Goal: Task Accomplishment & Management: Manage account settings

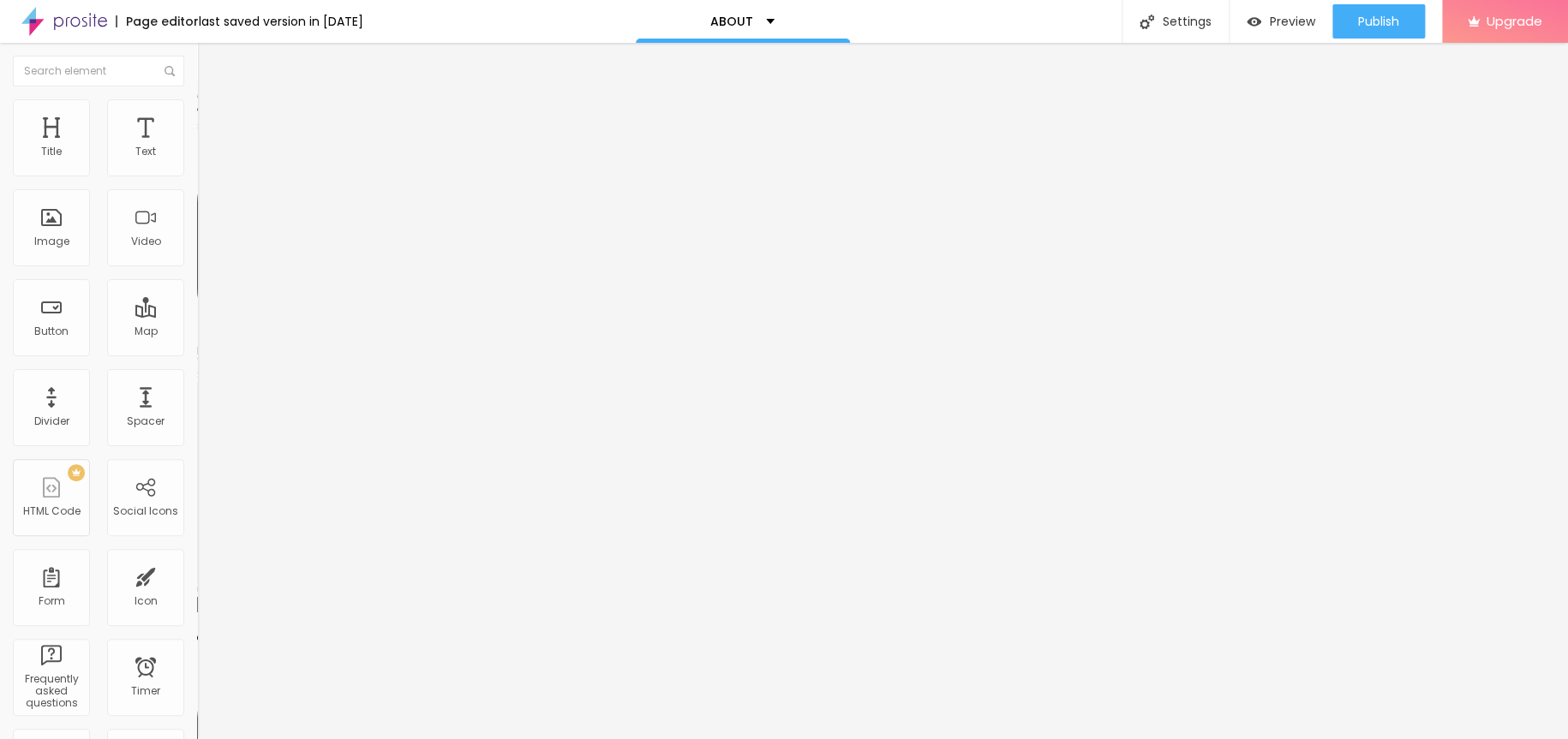
click at [197, 346] on div "Instagram" at bounding box center [295, 352] width 197 height 10
click at [197, 582] on input "https://www.linkedin.com/in/wagner-ishii/" at bounding box center [299, 591] width 206 height 17
paste input "instagram.com/wagner."
type input "https://www.instagram.com/wagner.ishii/"
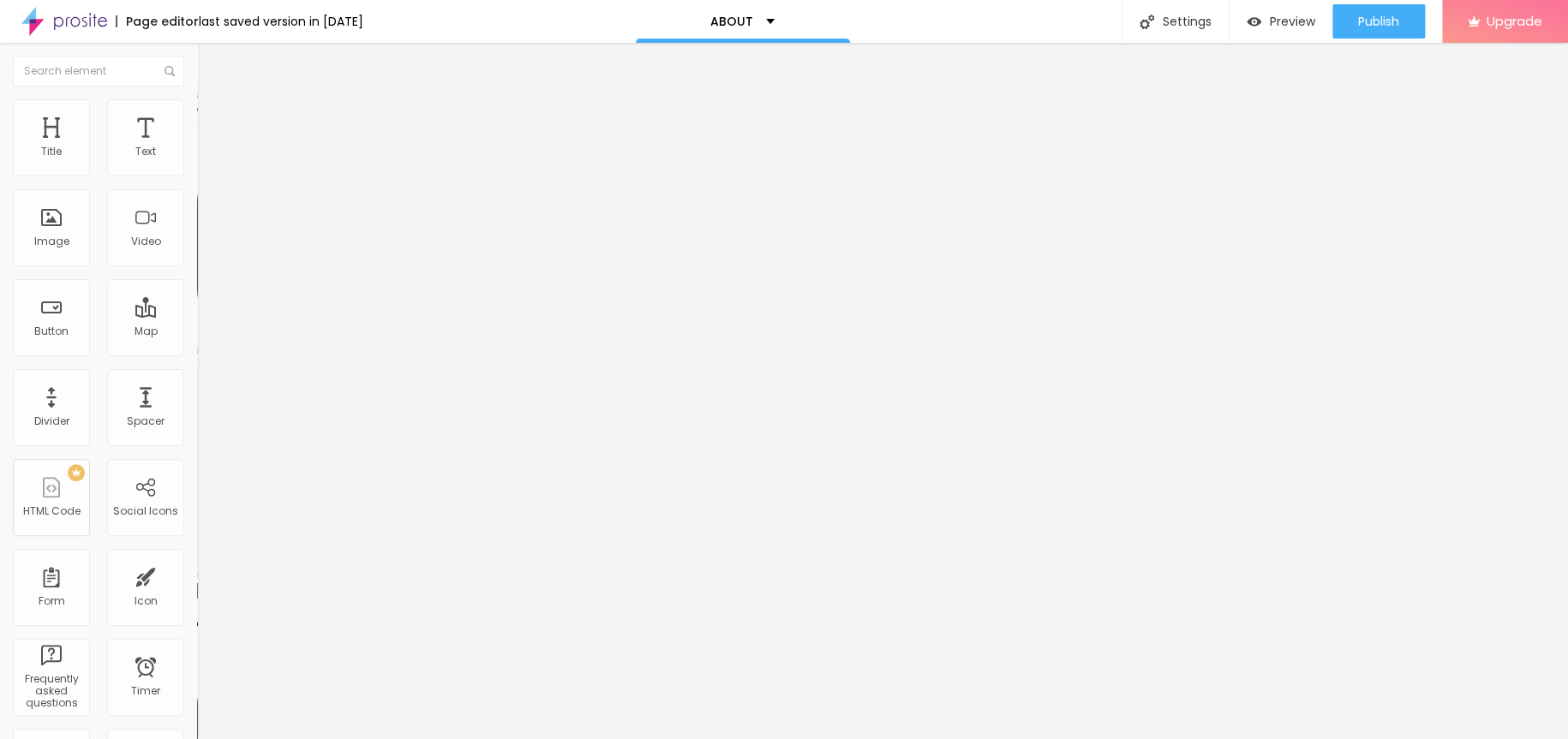
scroll to position [0, 0]
click at [197, 346] on div "Instagram" at bounding box center [295, 352] width 197 height 10
click at [197, 582] on input "https://www.instagram.com/wagner.ishii/" at bounding box center [299, 591] width 206 height 17
click at [197, 630] on div "Youtube" at bounding box center [295, 748] width 197 height 236
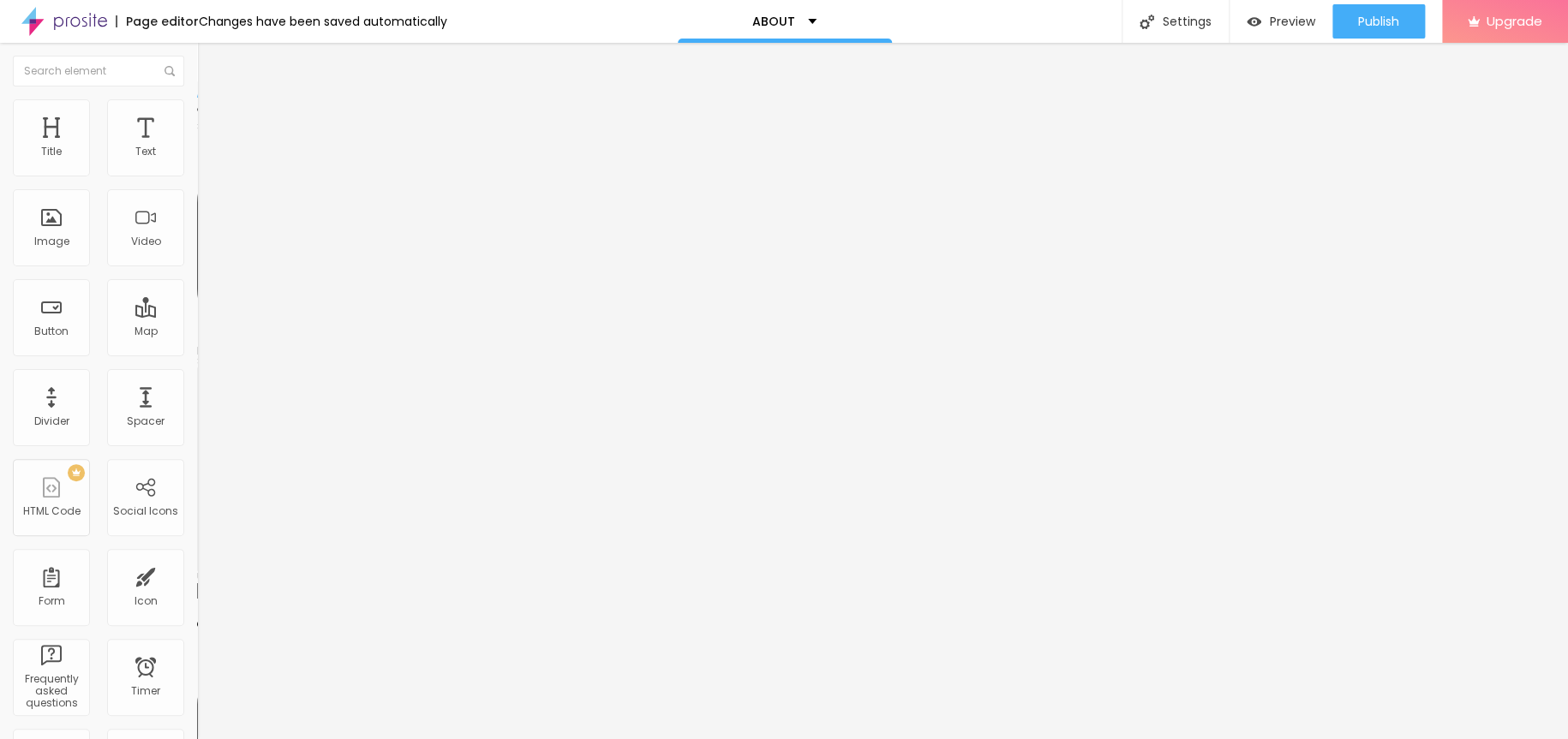
scroll to position [0, 0]
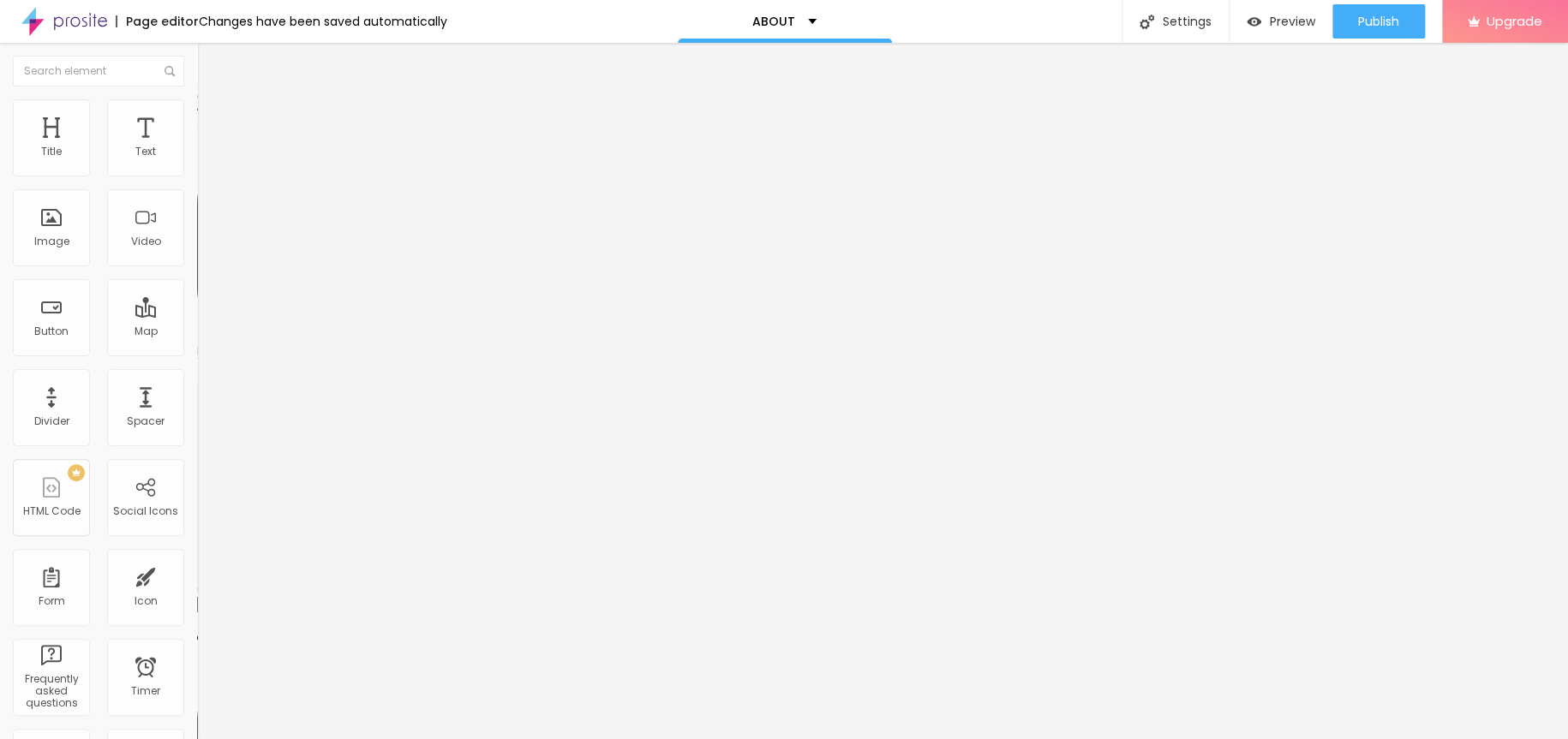
click at [210, 66] on img "button" at bounding box center [217, 63] width 14 height 14
click at [1381, 7] on div "Publish" at bounding box center [1378, 21] width 41 height 34
click at [784, 22] on div "ABOUT" at bounding box center [784, 22] width 64 height 12
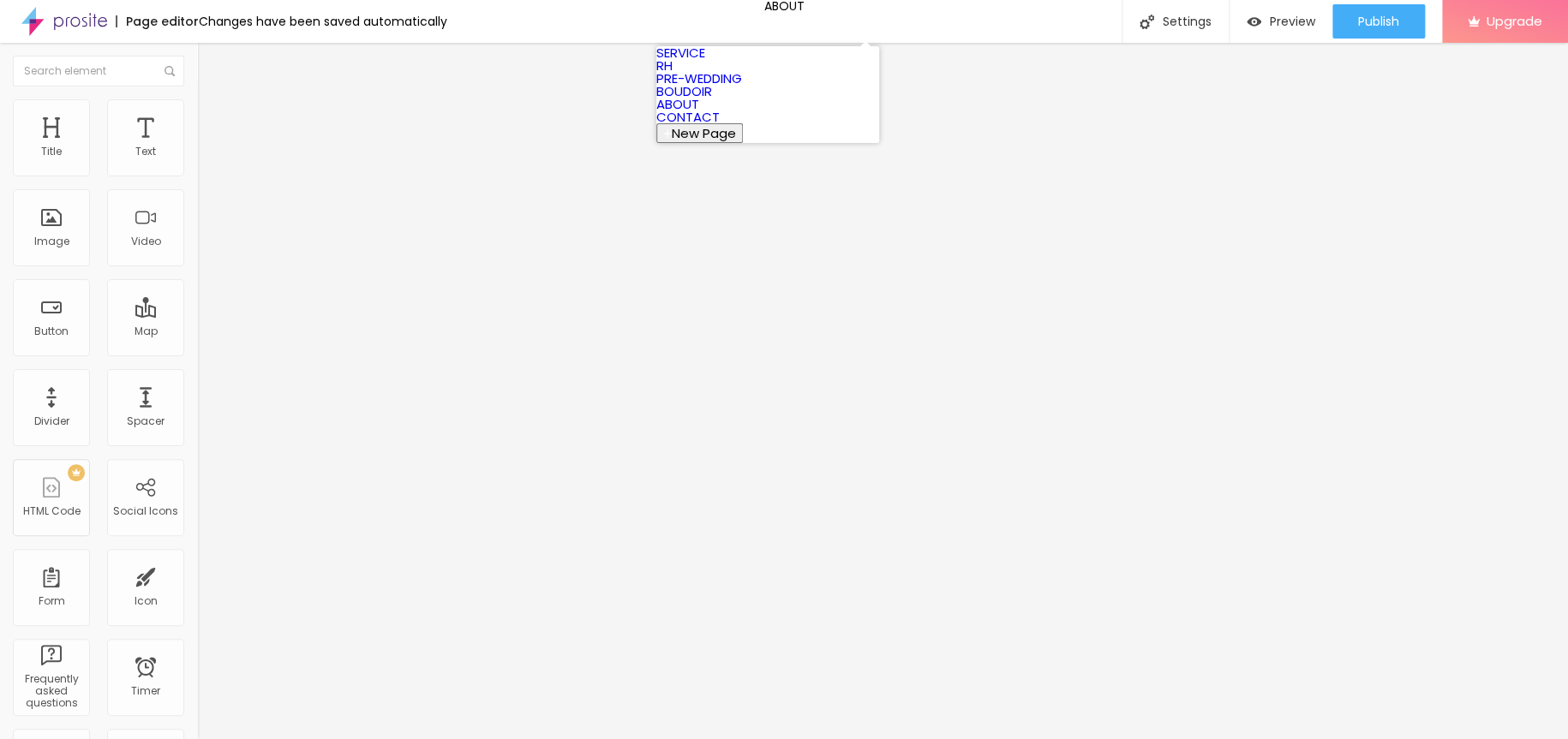
click at [720, 126] on link "CONTACT" at bounding box center [687, 116] width 63 height 18
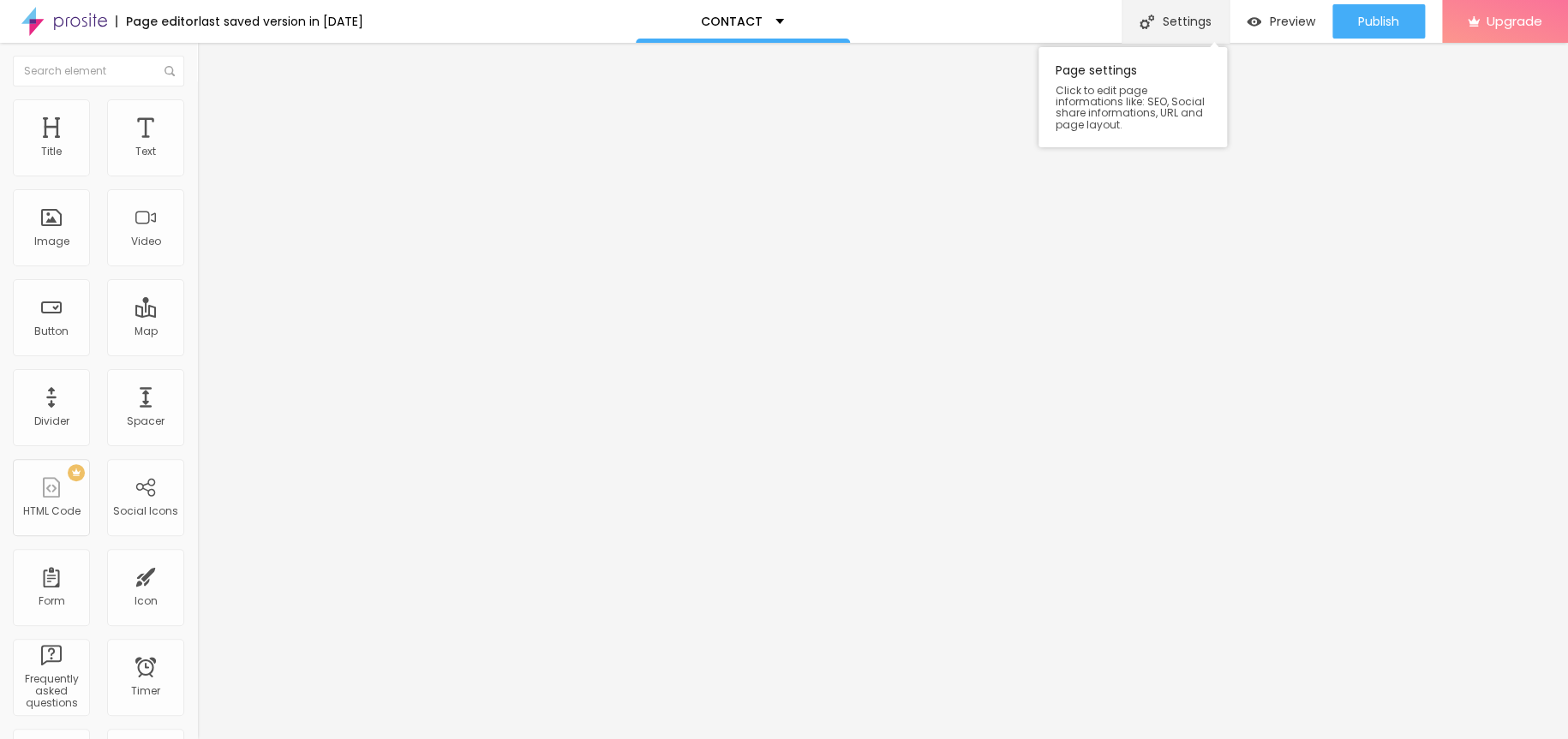
click at [1181, 15] on div "Settings" at bounding box center [1174, 21] width 107 height 43
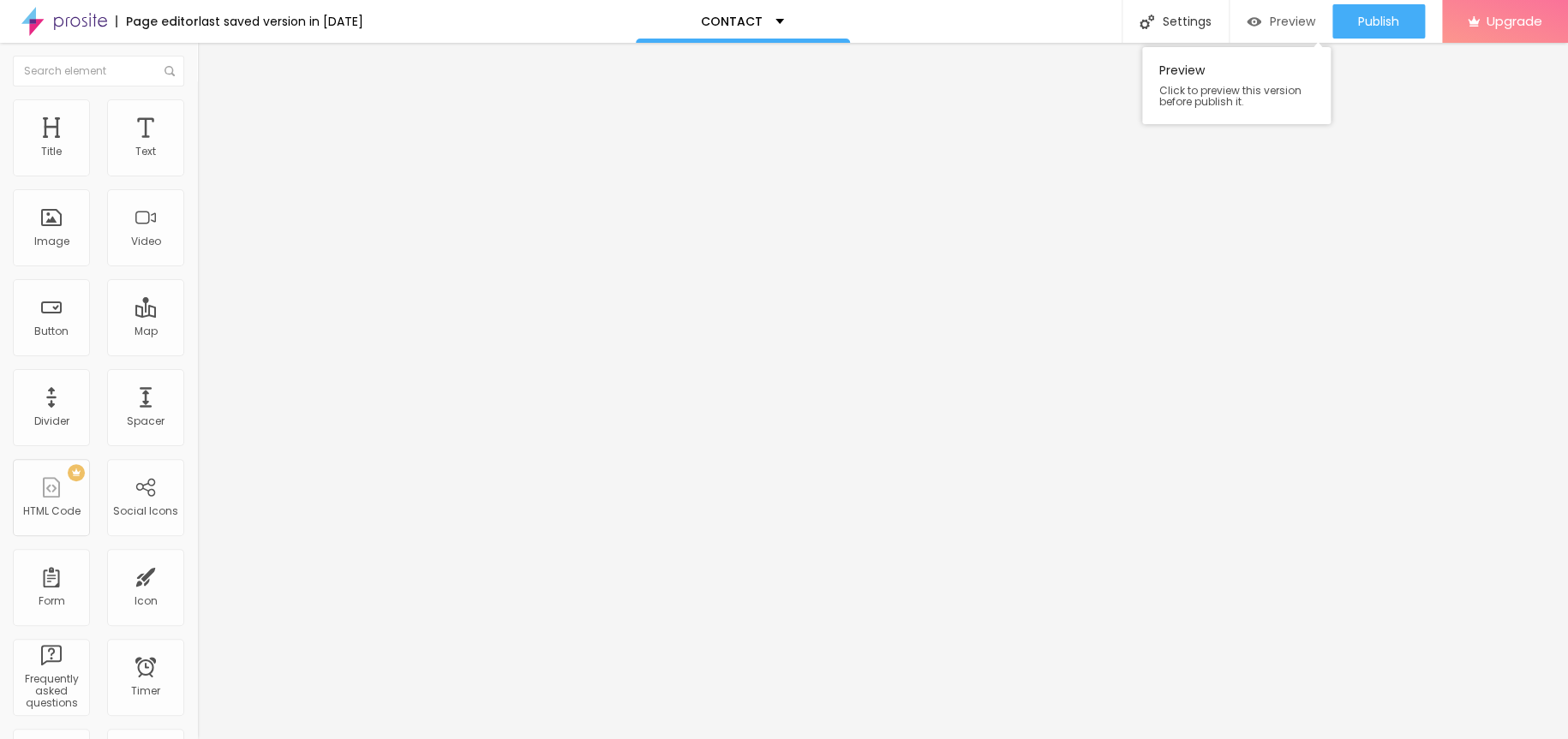
click at [1275, 23] on span "Preview" at bounding box center [1293, 22] width 45 height 14
click at [197, 173] on img at bounding box center [202, 178] width 10 height 10
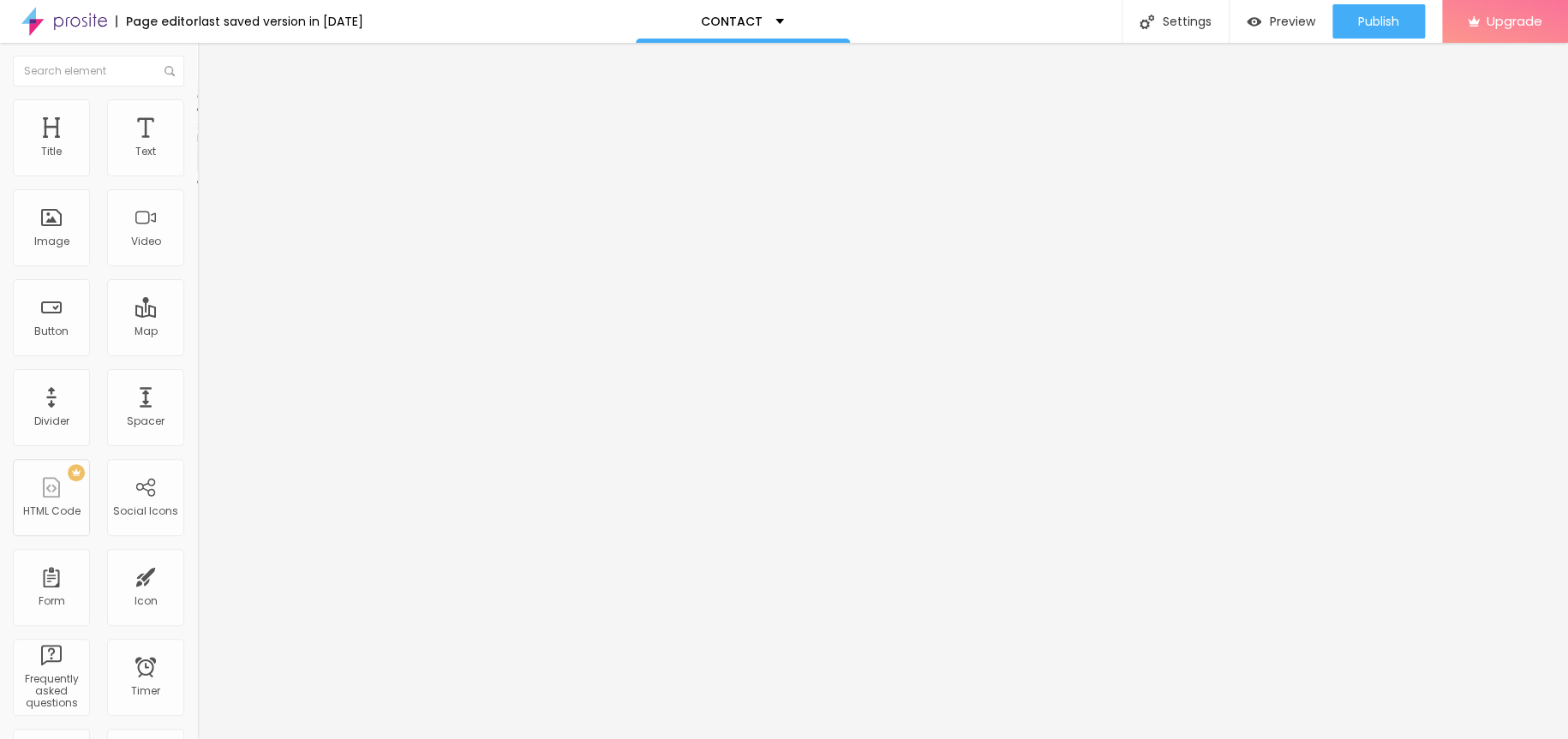
scroll to position [0, 0]
click at [197, 173] on img at bounding box center [202, 178] width 10 height 10
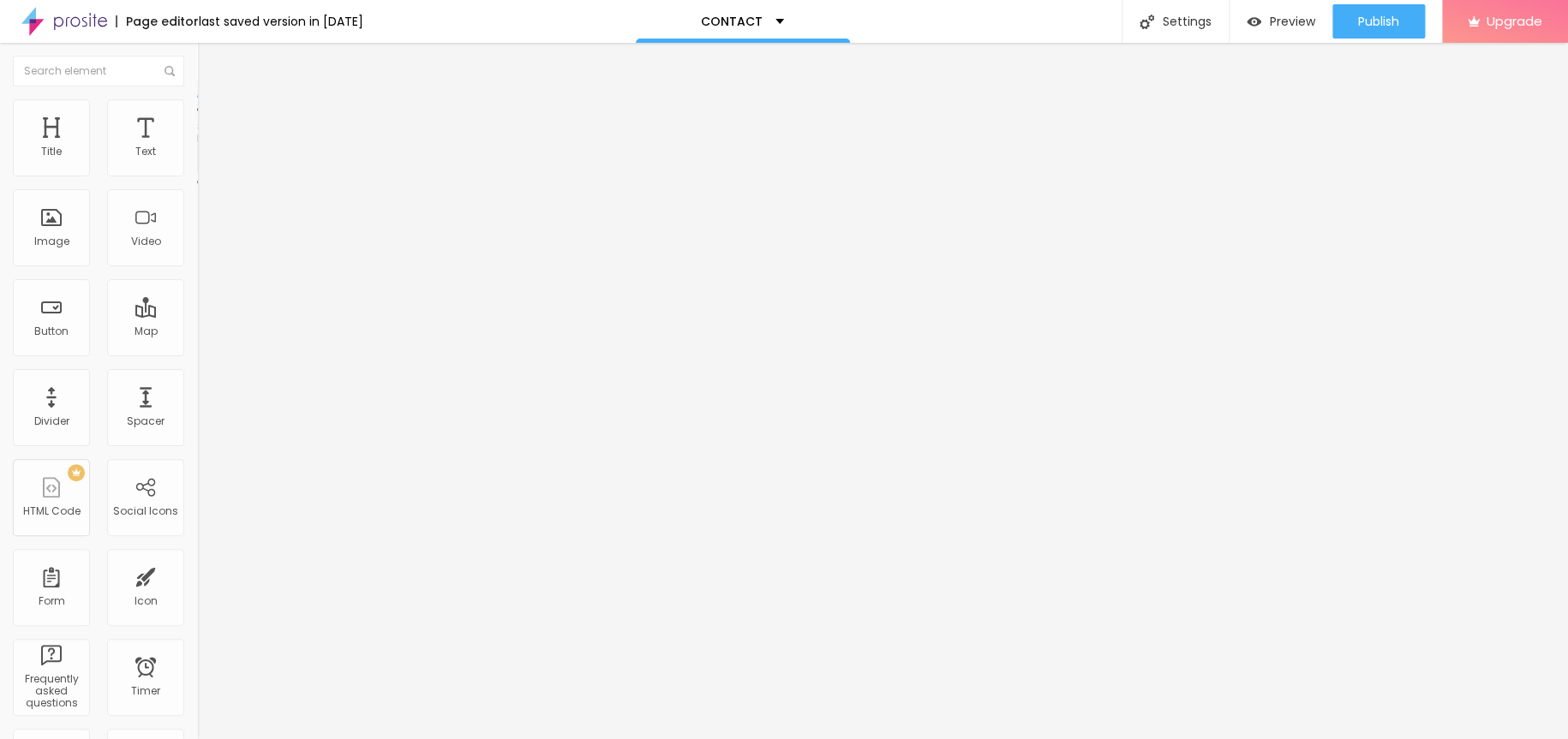
click at [197, 173] on span at bounding box center [202, 179] width 10 height 15
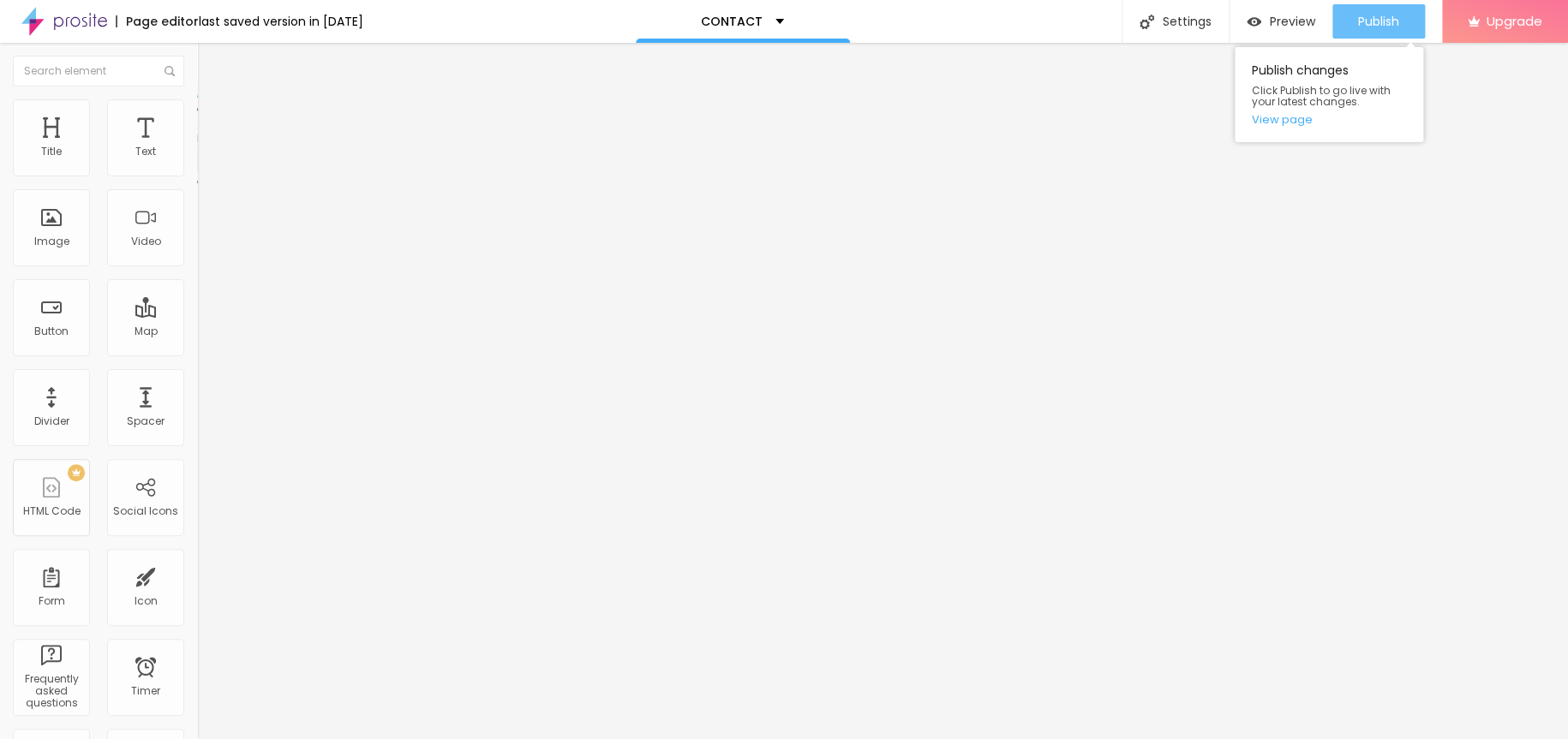
click at [1387, 16] on span "Publish" at bounding box center [1378, 22] width 41 height 14
click at [197, 346] on div "Instagram" at bounding box center [295, 352] width 197 height 10
click at [1367, 15] on span "Publish" at bounding box center [1378, 22] width 41 height 14
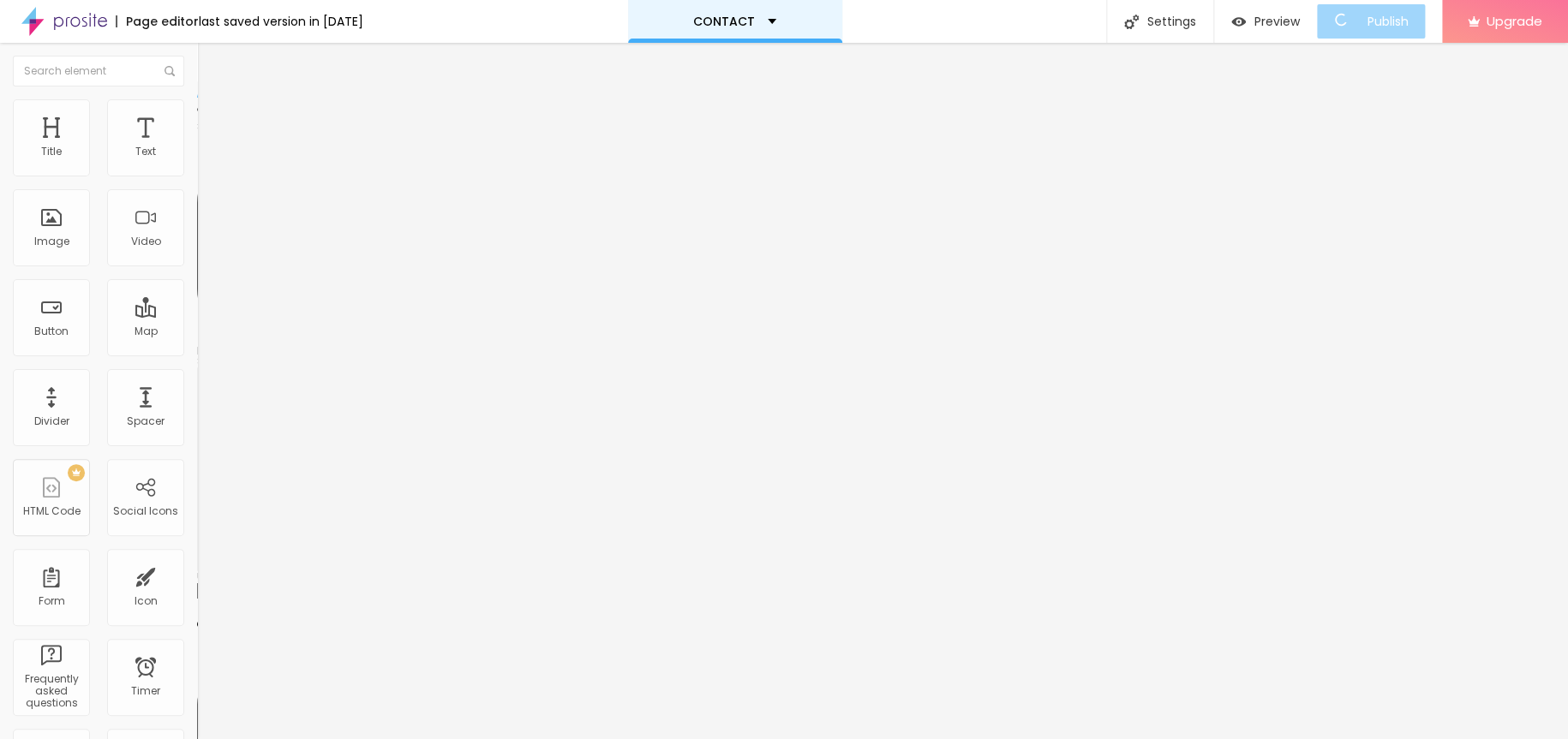
click at [777, 22] on div "CONTACT" at bounding box center [735, 22] width 83 height 12
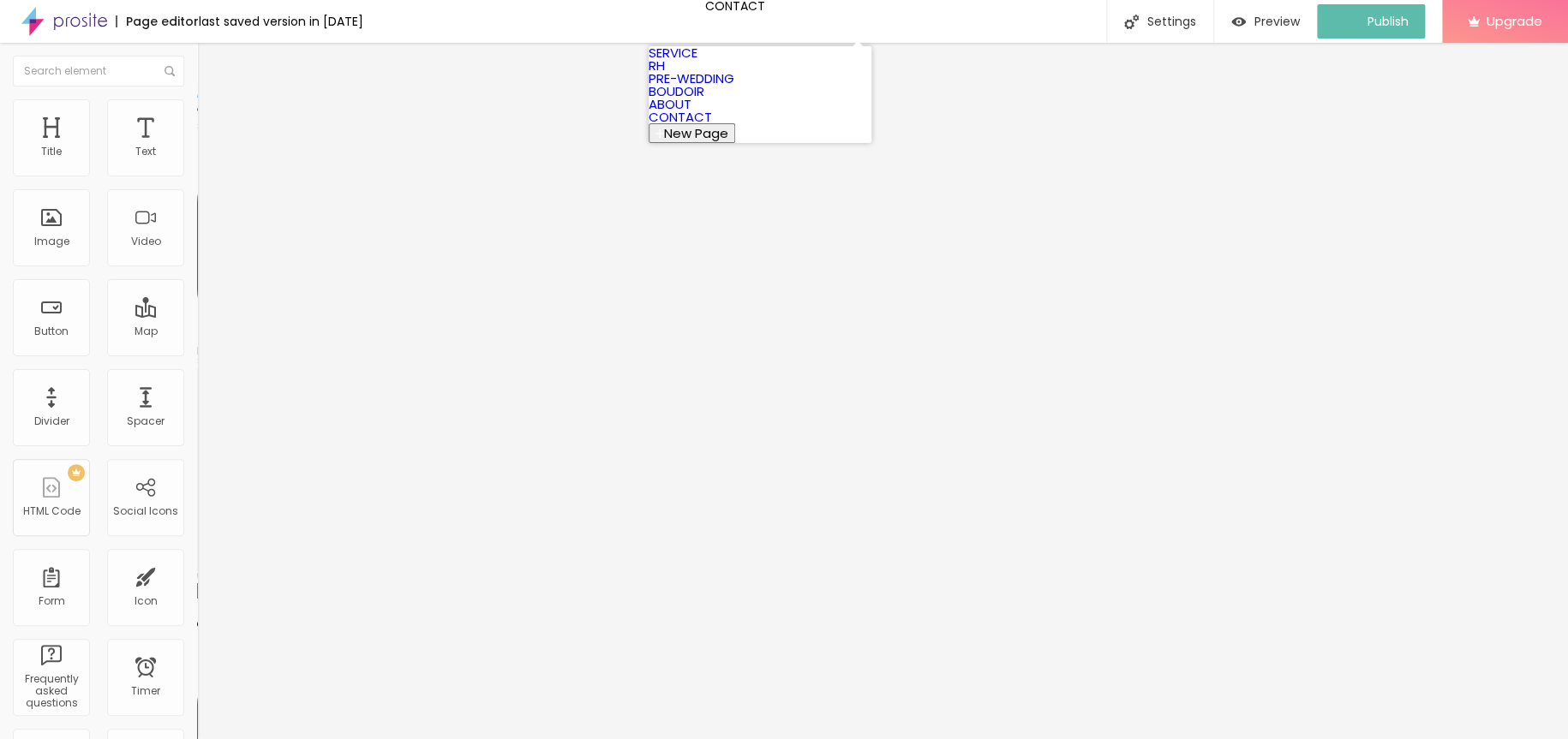
click at [704, 101] on link "BOUDOIR" at bounding box center [677, 91] width 56 height 18
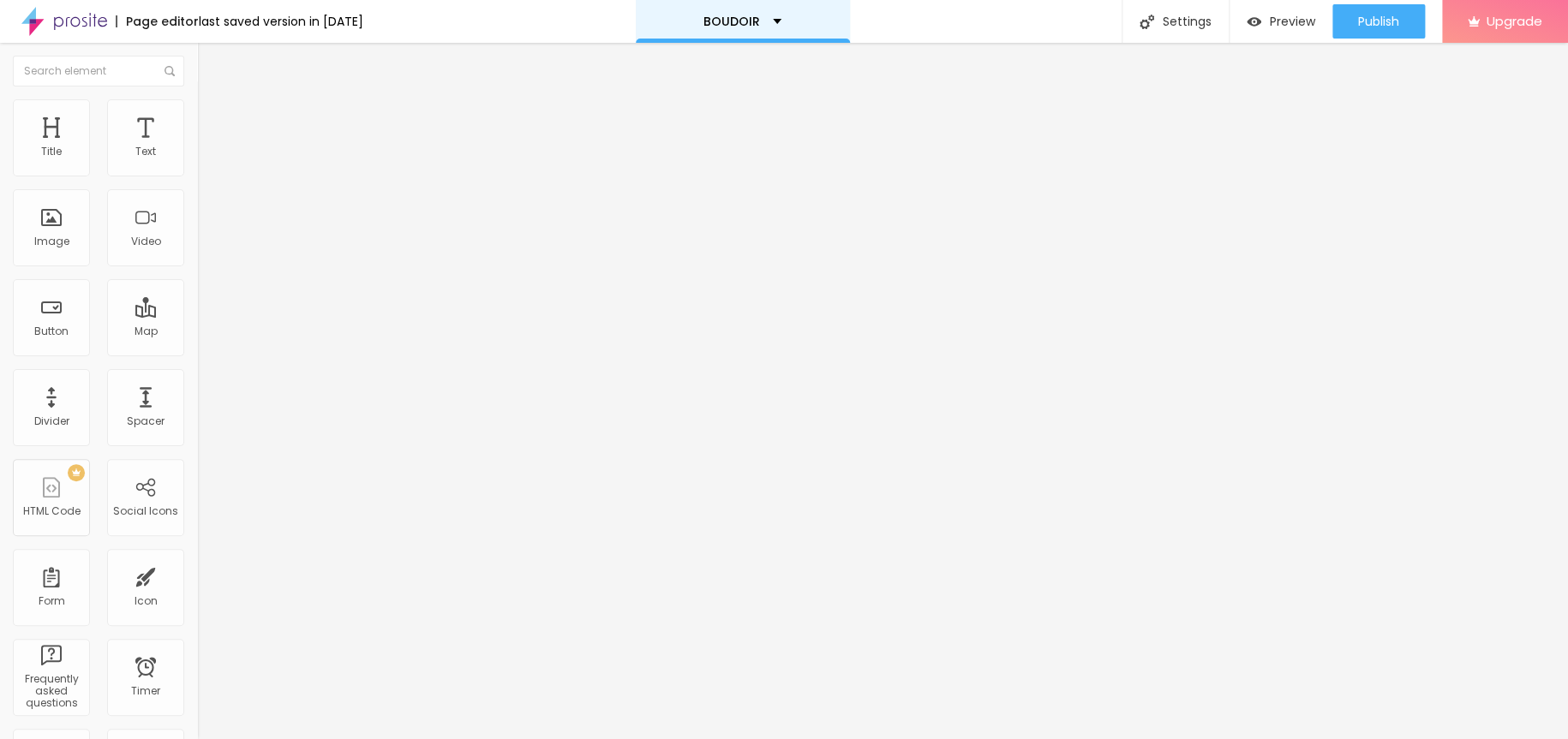
click at [787, 13] on div "BOUDOIR" at bounding box center [742, 21] width 214 height 43
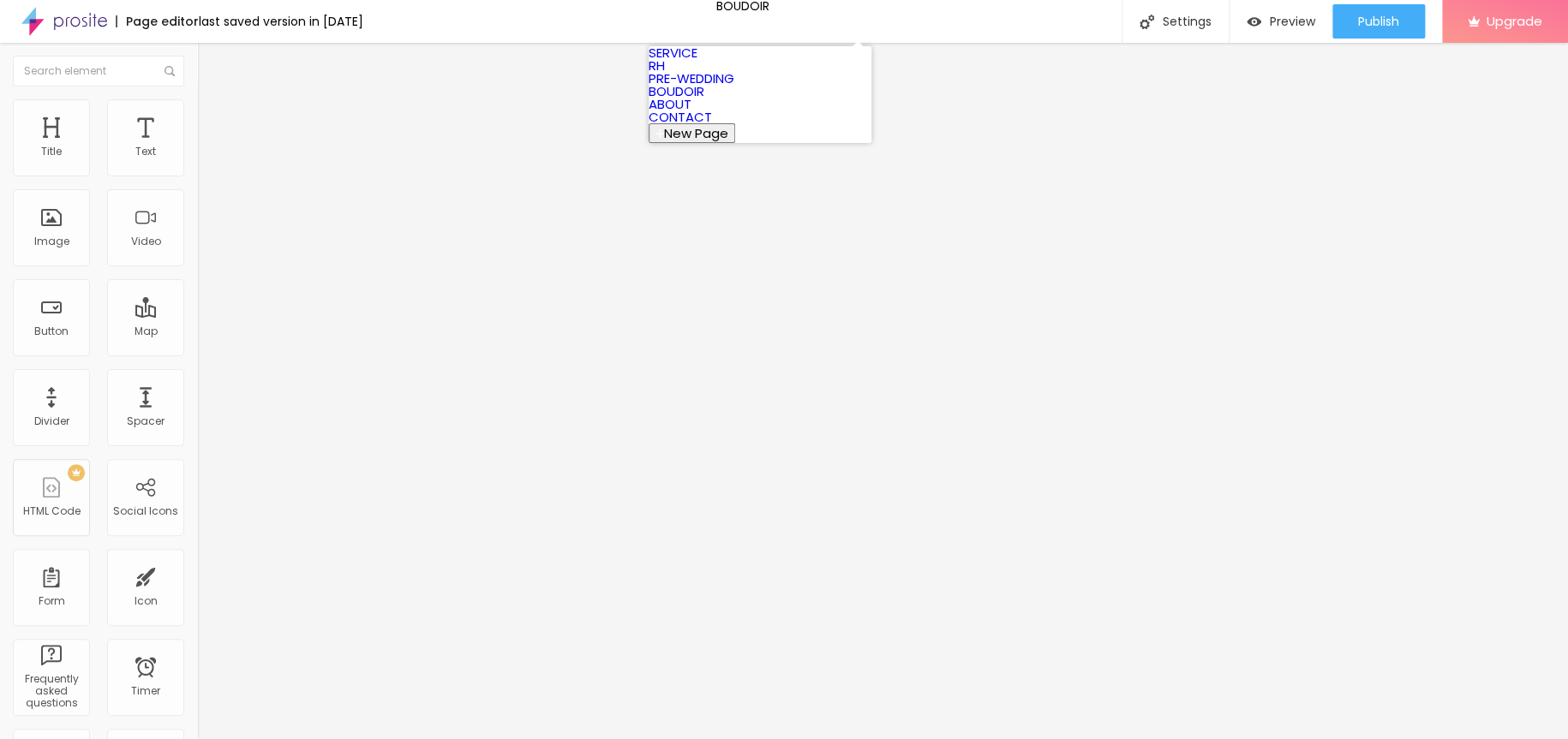
click at [697, 62] on link "SERVICE" at bounding box center [673, 52] width 49 height 18
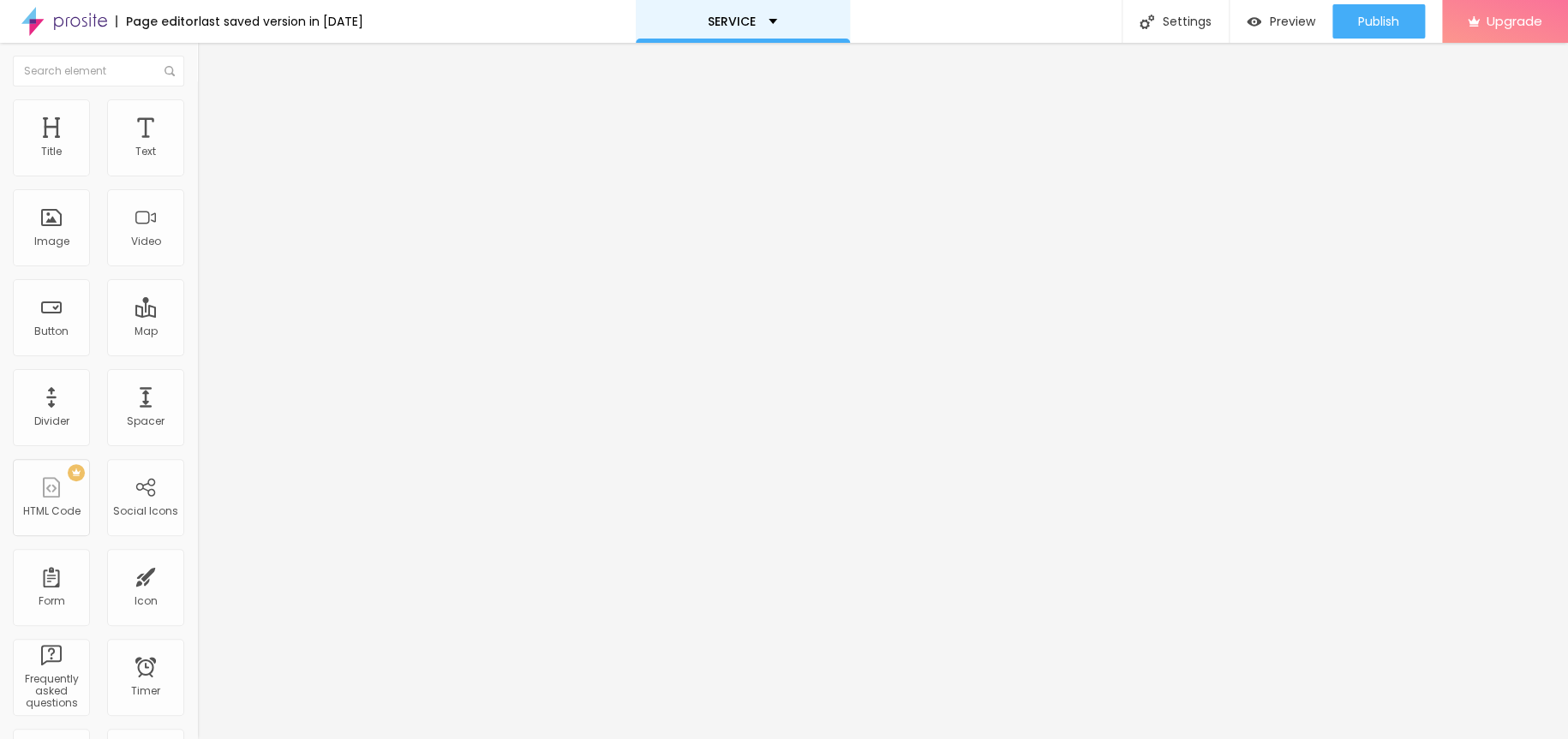
click at [777, 26] on div "SERVICE" at bounding box center [742, 22] width 69 height 12
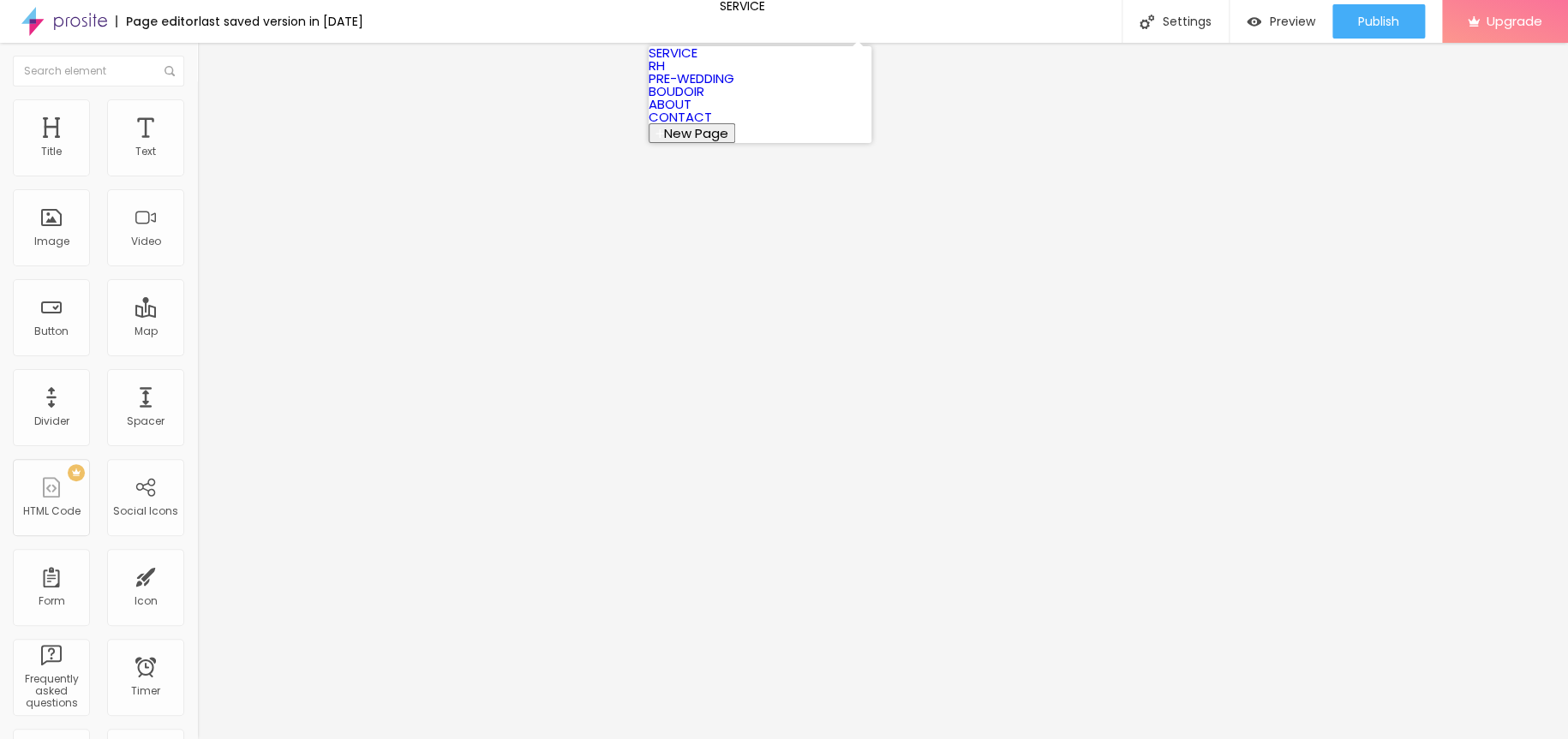
click at [665, 74] on link "RH" at bounding box center [657, 66] width 17 height 18
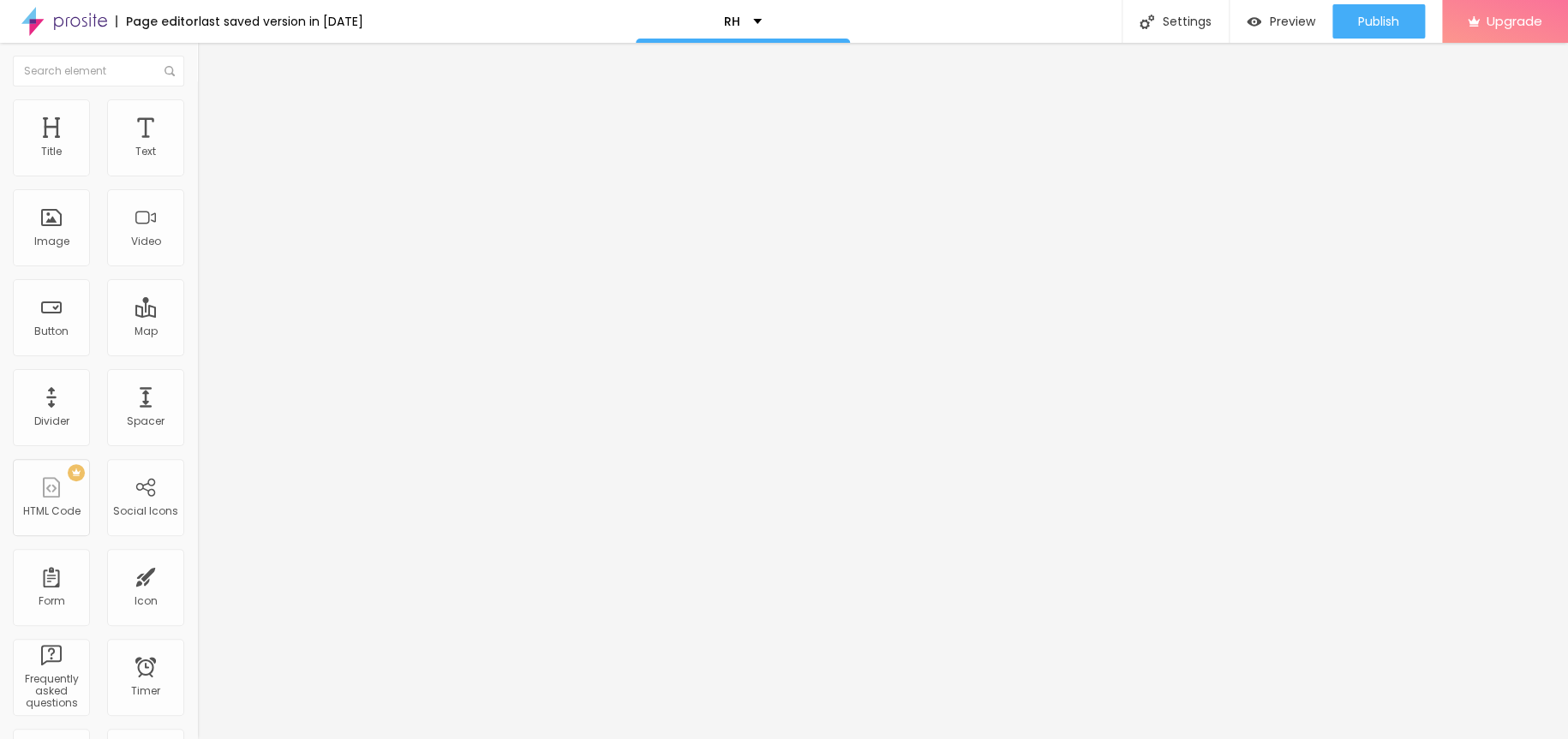
click at [784, 15] on div "RH" at bounding box center [742, 21] width 214 height 43
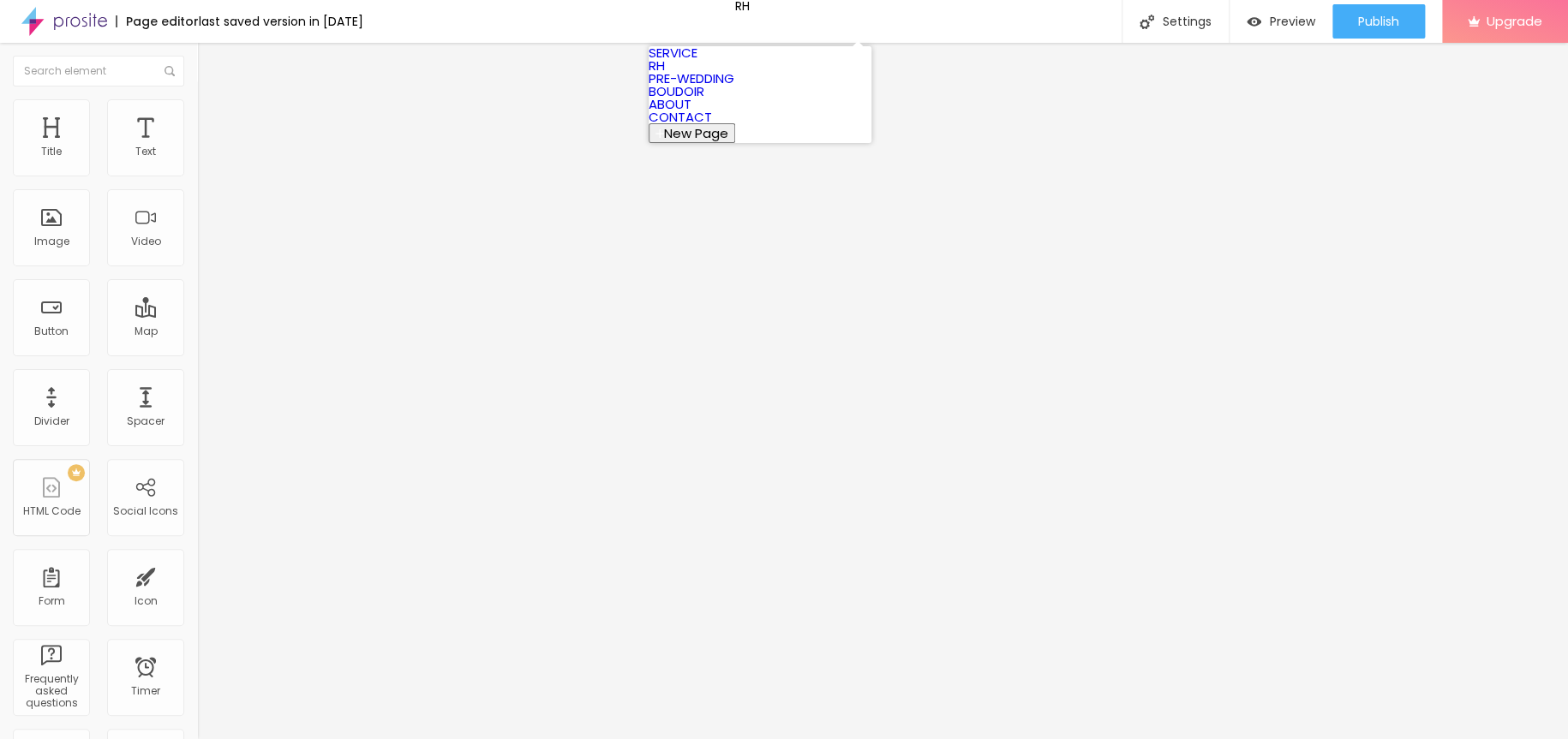
click at [735, 87] on link "PRE-WEDDING" at bounding box center [692, 78] width 86 height 18
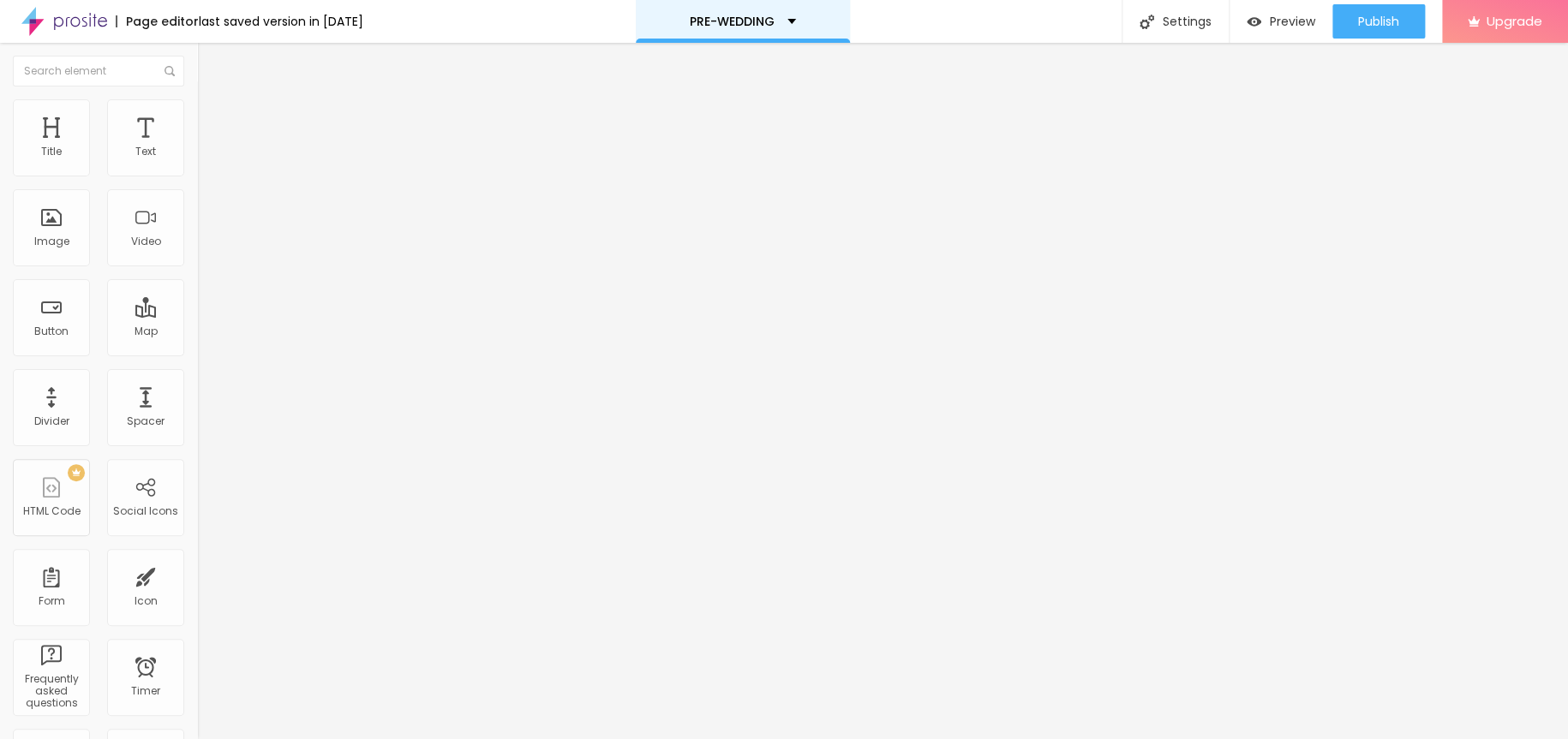
click at [775, 19] on p "PRE-WEDDING" at bounding box center [732, 22] width 85 height 12
